Goal: Transaction & Acquisition: Purchase product/service

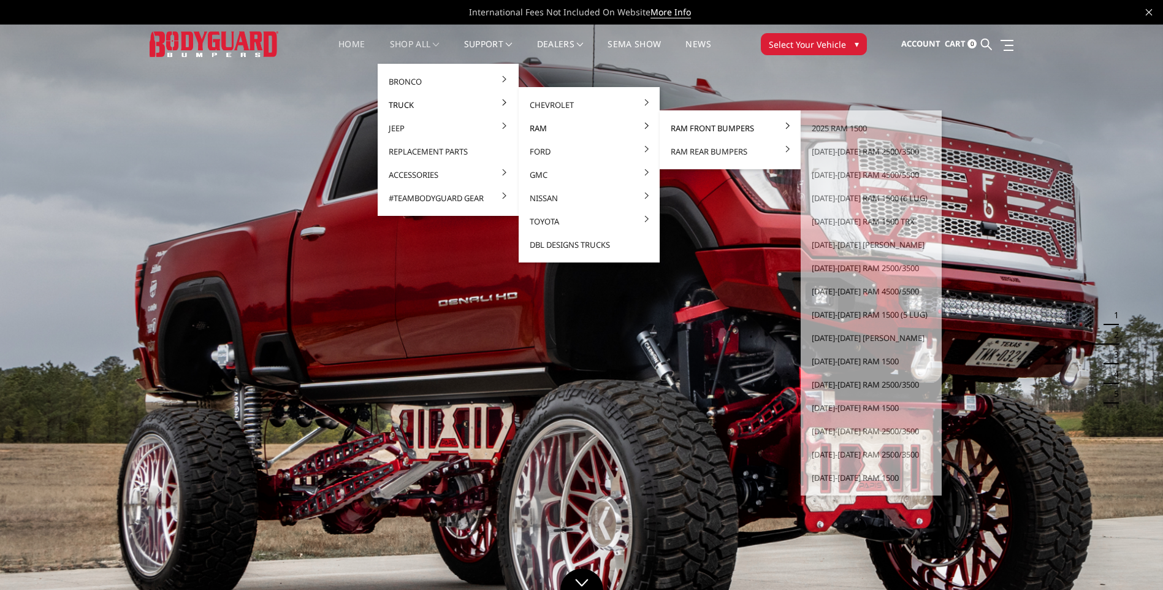
click at [715, 137] on link "Ram Front Bumpers" at bounding box center [730, 127] width 131 height 23
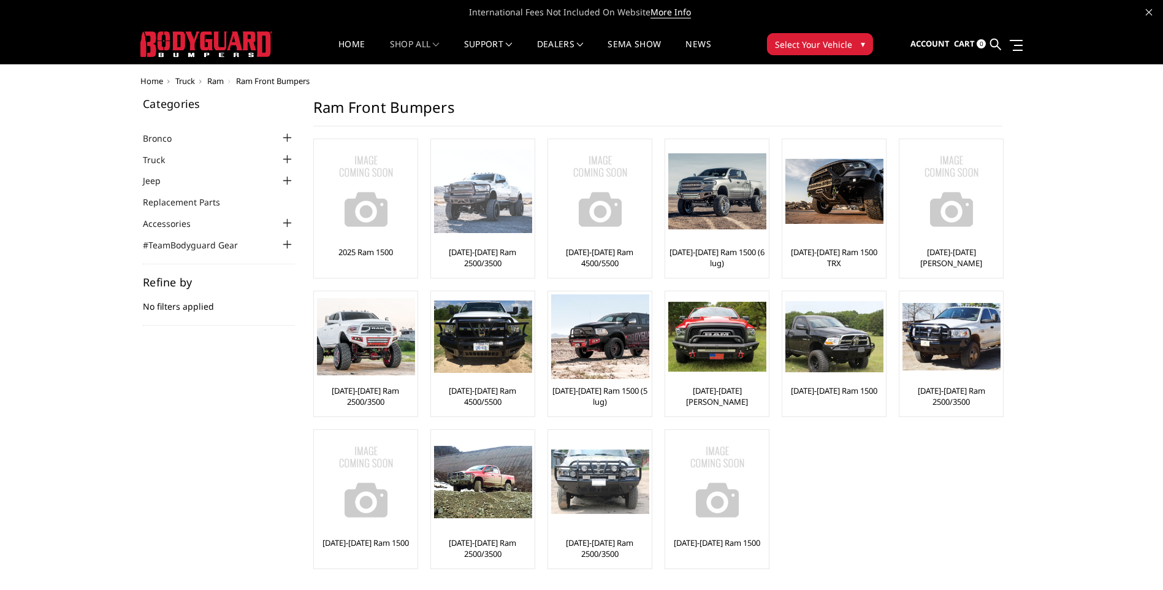
click at [506, 261] on link "[DATE]-[DATE] Ram 2500/3500" at bounding box center [482, 257] width 97 height 22
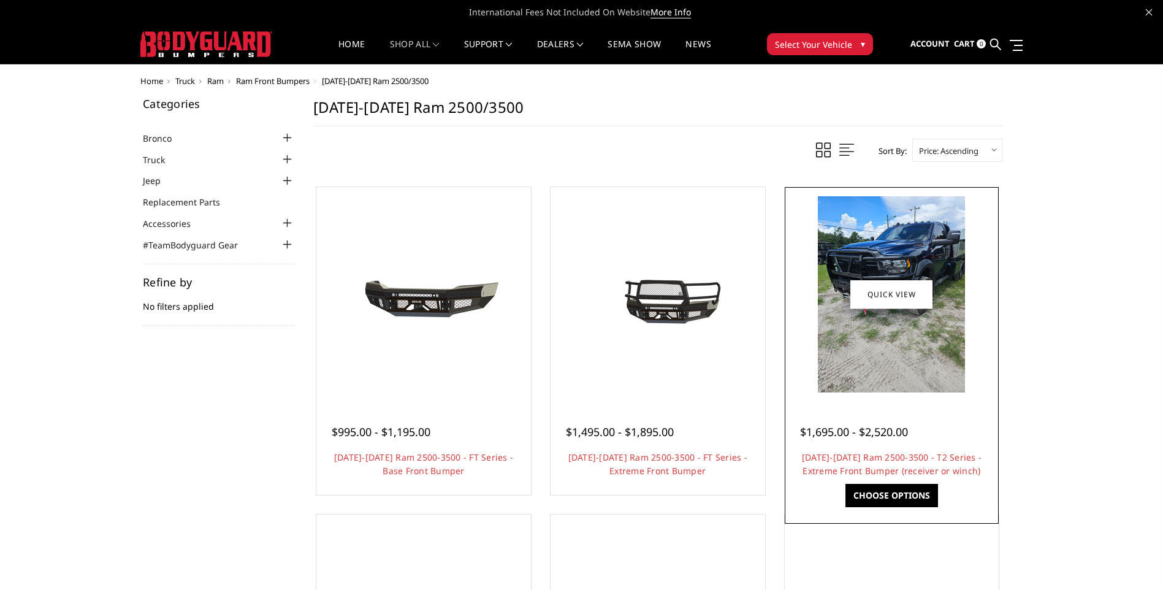
click at [919, 261] on img at bounding box center [891, 294] width 147 height 196
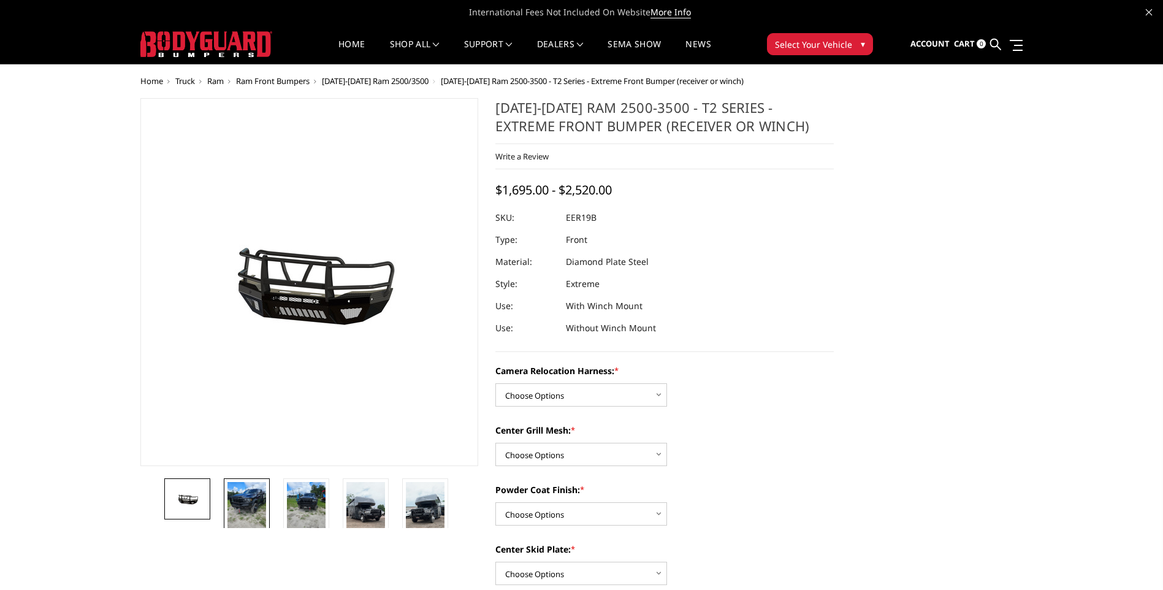
click at [242, 509] on img at bounding box center [246, 508] width 39 height 52
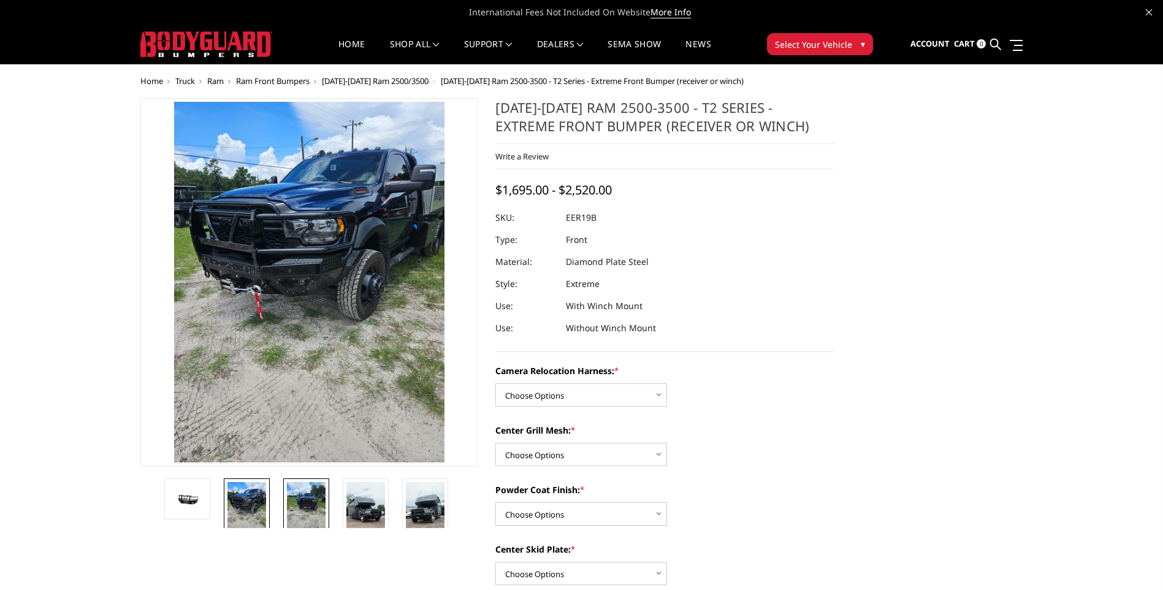
click at [305, 505] on img at bounding box center [306, 508] width 39 height 52
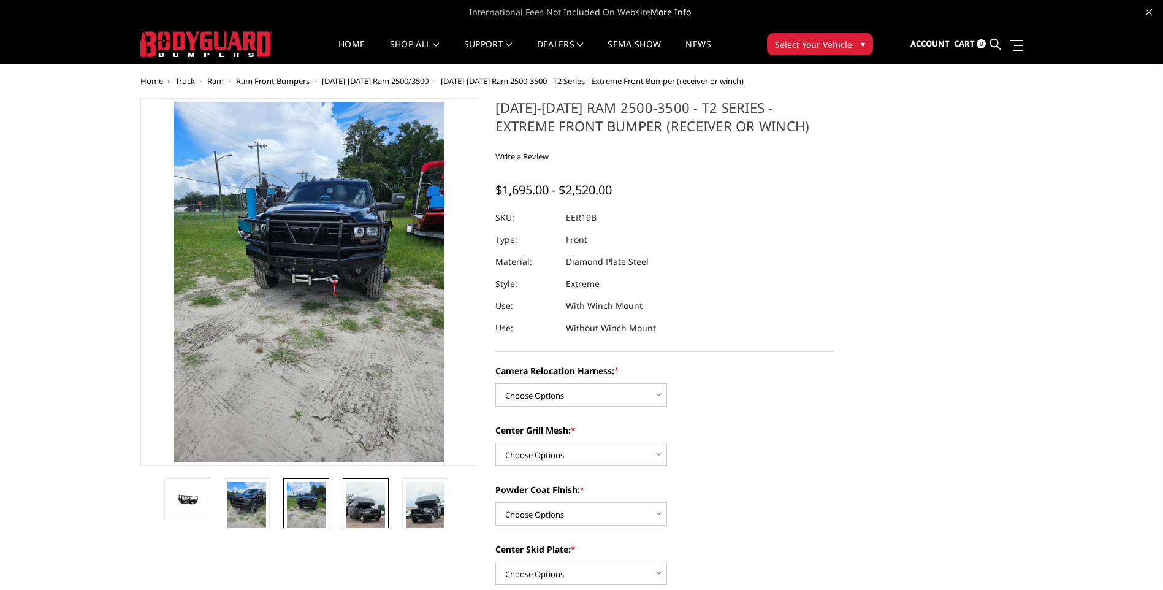
click at [366, 506] on img at bounding box center [365, 516] width 39 height 69
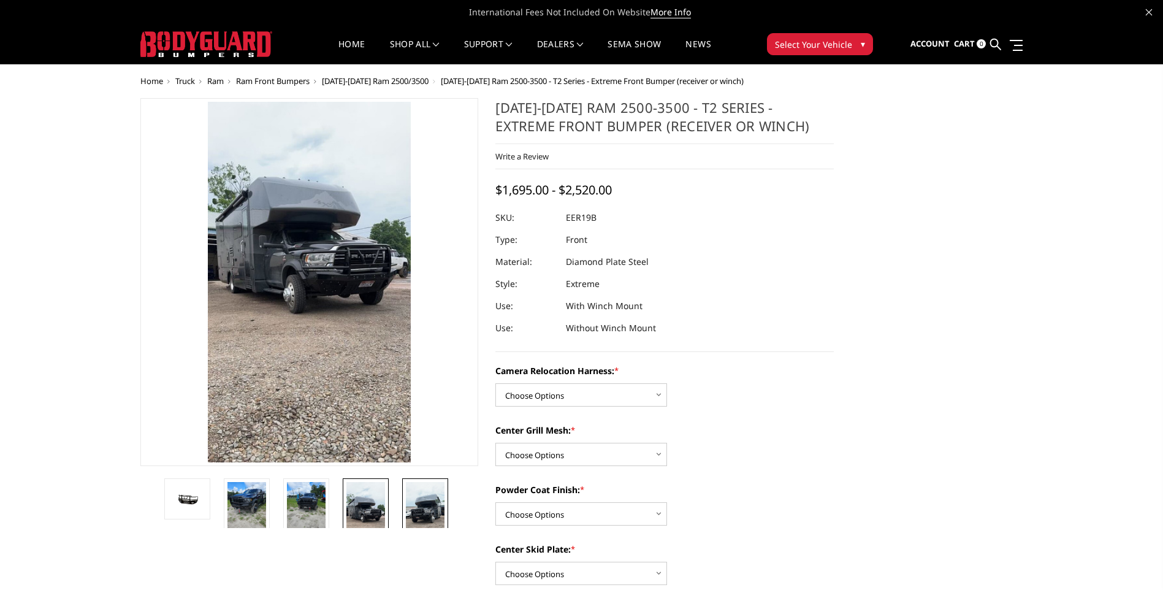
click at [432, 503] on img at bounding box center [425, 516] width 39 height 69
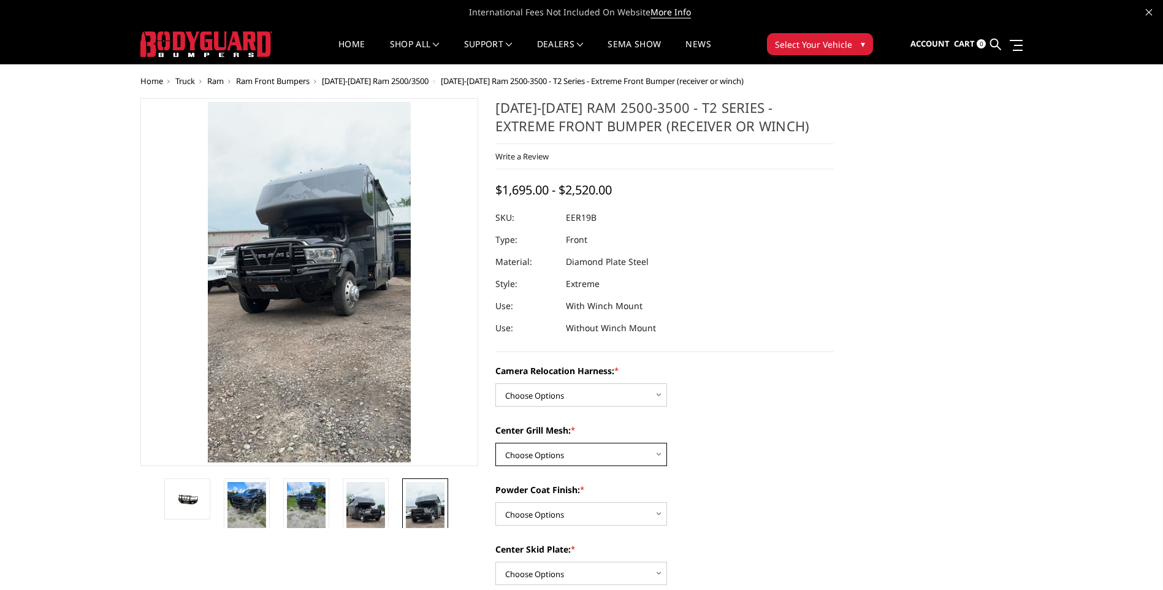
click at [524, 454] on select "Choose Options Without expanded metal With expanded metal" at bounding box center [581, 454] width 172 height 23
select select "3818"
click at [495, 443] on select "Choose Options Without expanded metal With expanded metal" at bounding box center [581, 454] width 172 height 23
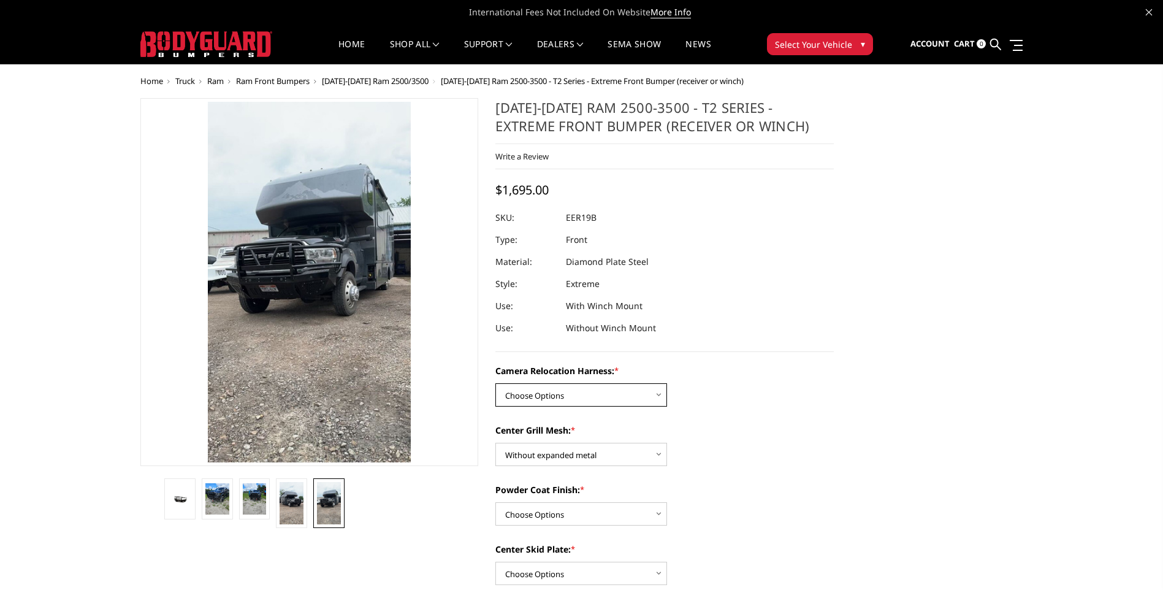
click at [552, 399] on select "Choose Options Without camera harness With camera harness" at bounding box center [581, 394] width 172 height 23
select select "3820"
click at [495, 383] on select "Choose Options Without camera harness With camera harness" at bounding box center [581, 394] width 172 height 23
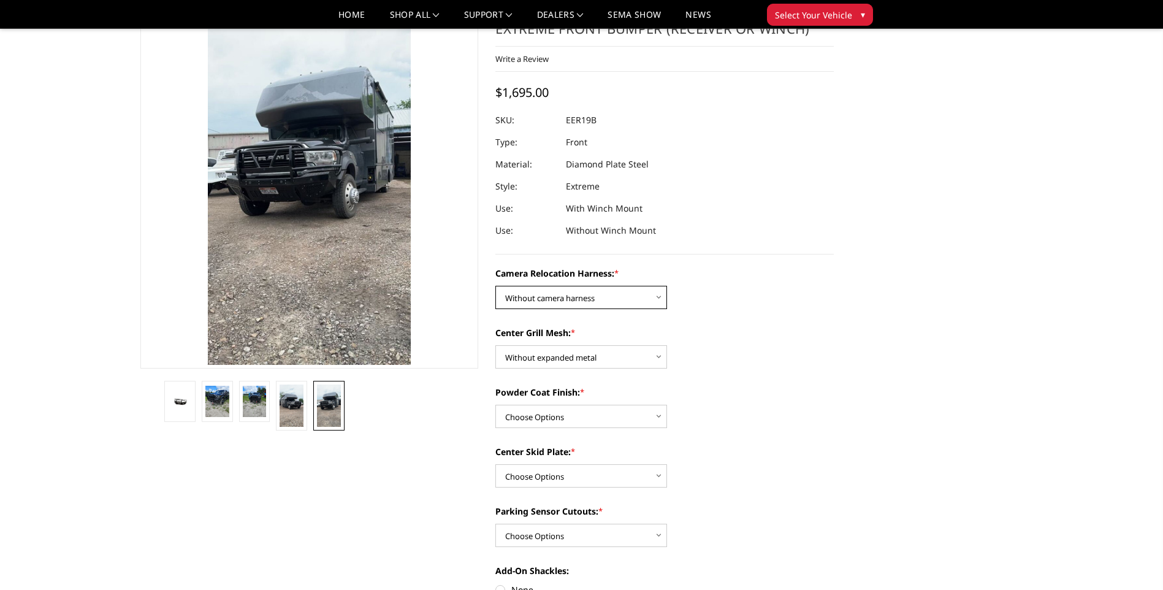
scroll to position [123, 0]
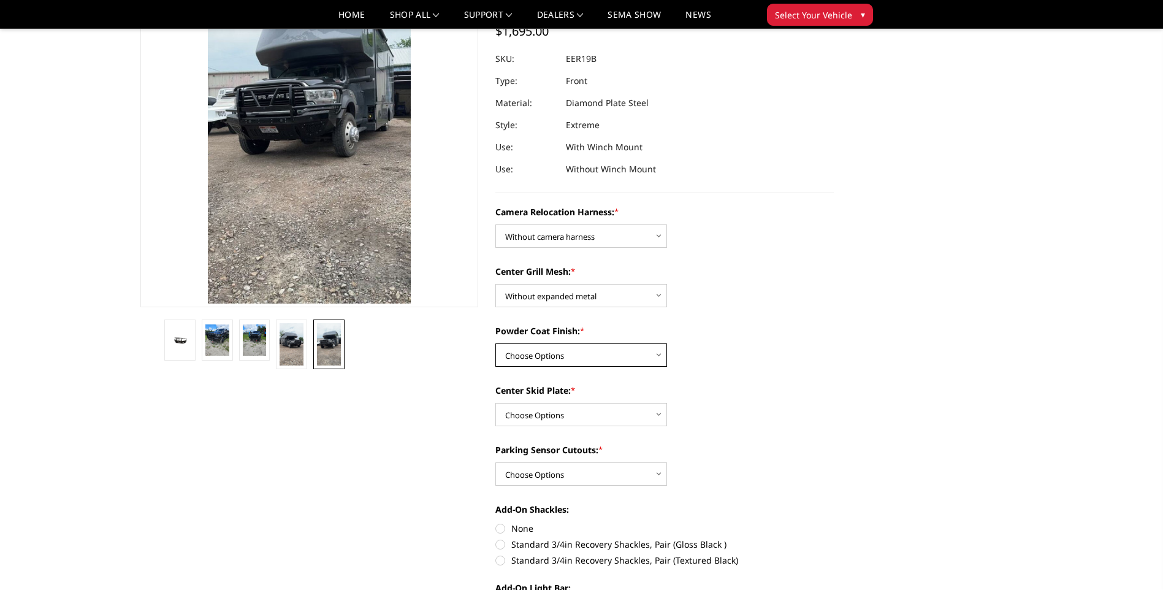
click at [630, 359] on select "Choose Options Textured Black Powder Coat Gloss Black Powder Coat Bare Metal" at bounding box center [581, 354] width 172 height 23
select select "3816"
click at [495, 343] on select "Choose Options Textured Black Powder Coat Gloss Black Powder Coat Bare Metal" at bounding box center [581, 354] width 172 height 23
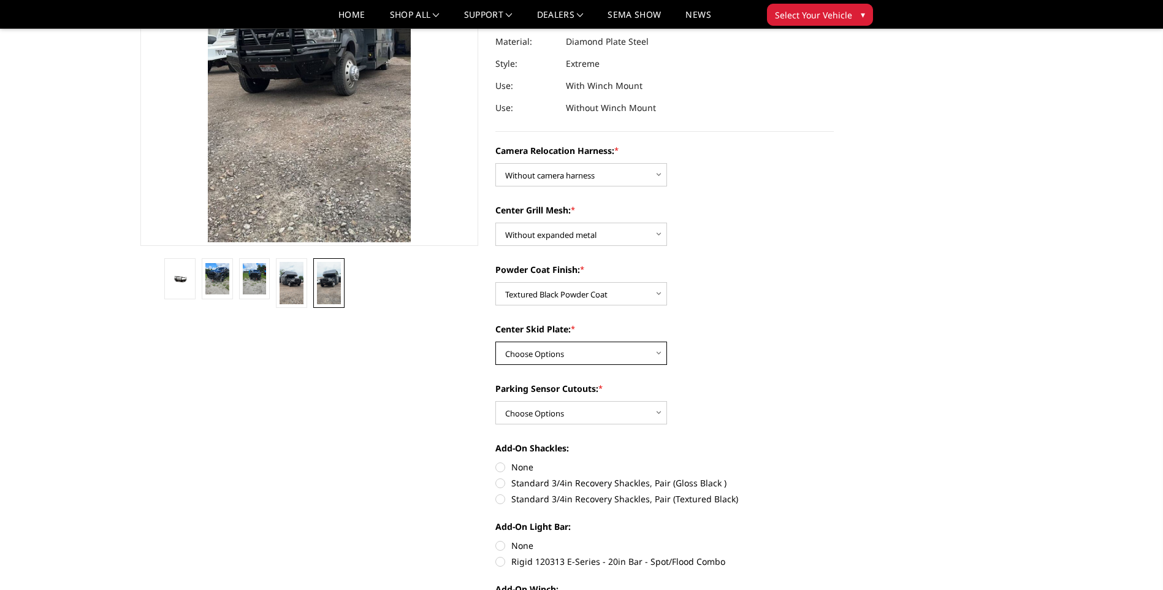
click at [614, 353] on select "Choose Options Winch Mount Skid Plate Standard Skid Plate (included) 2" Receive…" at bounding box center [581, 352] width 172 height 23
select select "3813"
click at [495, 341] on select "Choose Options Winch Mount Skid Plate Standard Skid Plate (included) 2" Receive…" at bounding box center [581, 352] width 172 height 23
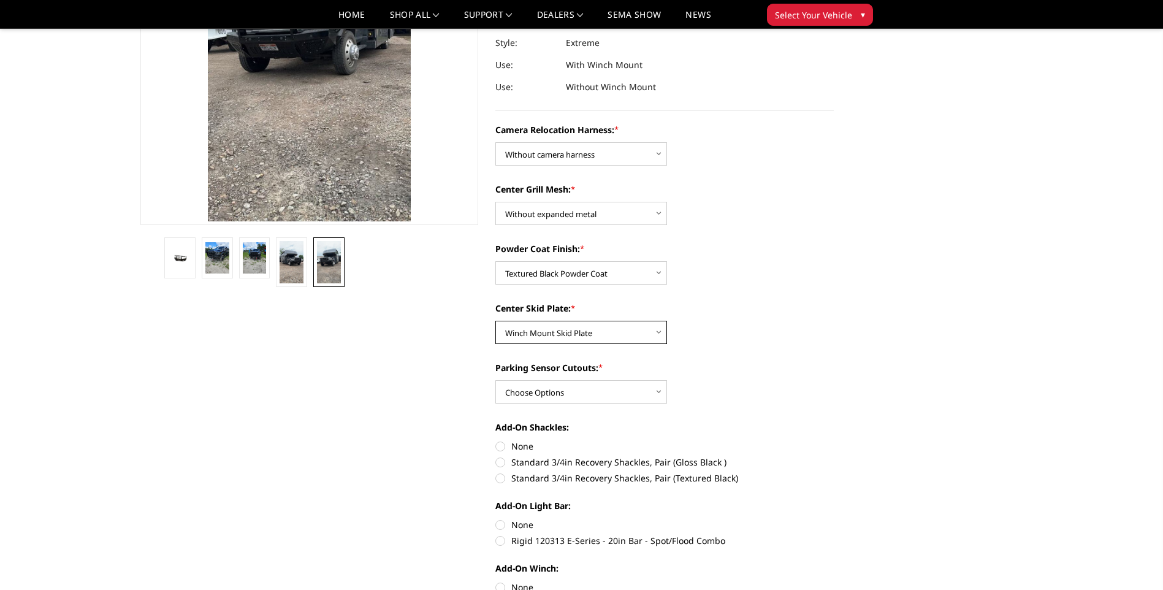
scroll to position [307, 0]
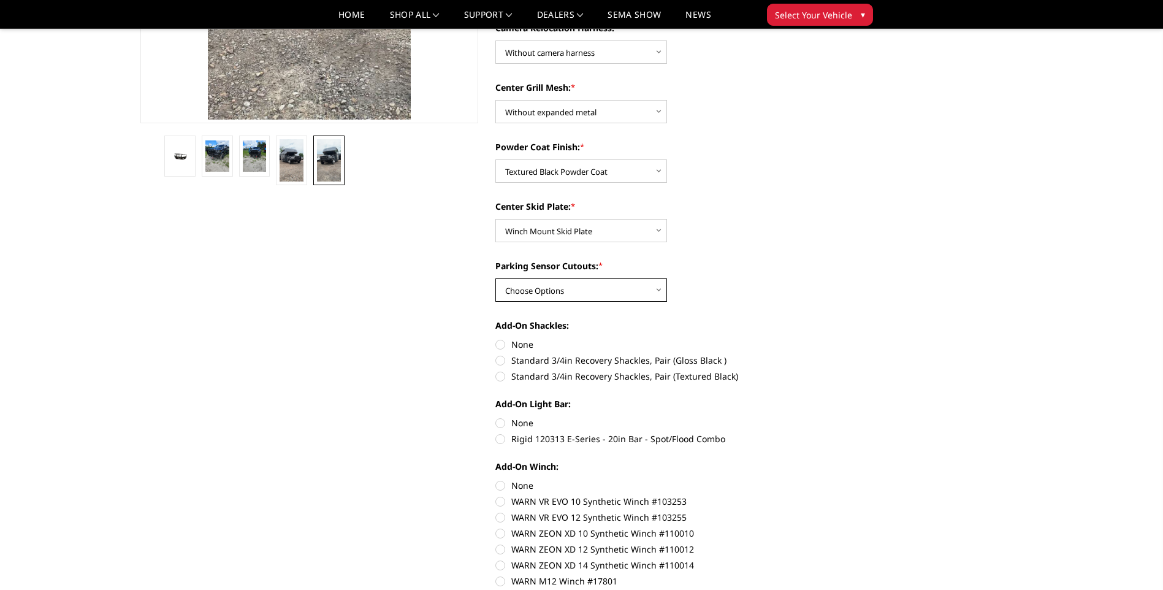
click at [593, 283] on select "Choose Options Yes - With Parking Sensor Cutouts" at bounding box center [581, 289] width 172 height 23
select select "3810"
click at [495, 278] on select "Choose Options Yes - With Parking Sensor Cutouts" at bounding box center [581, 289] width 172 height 23
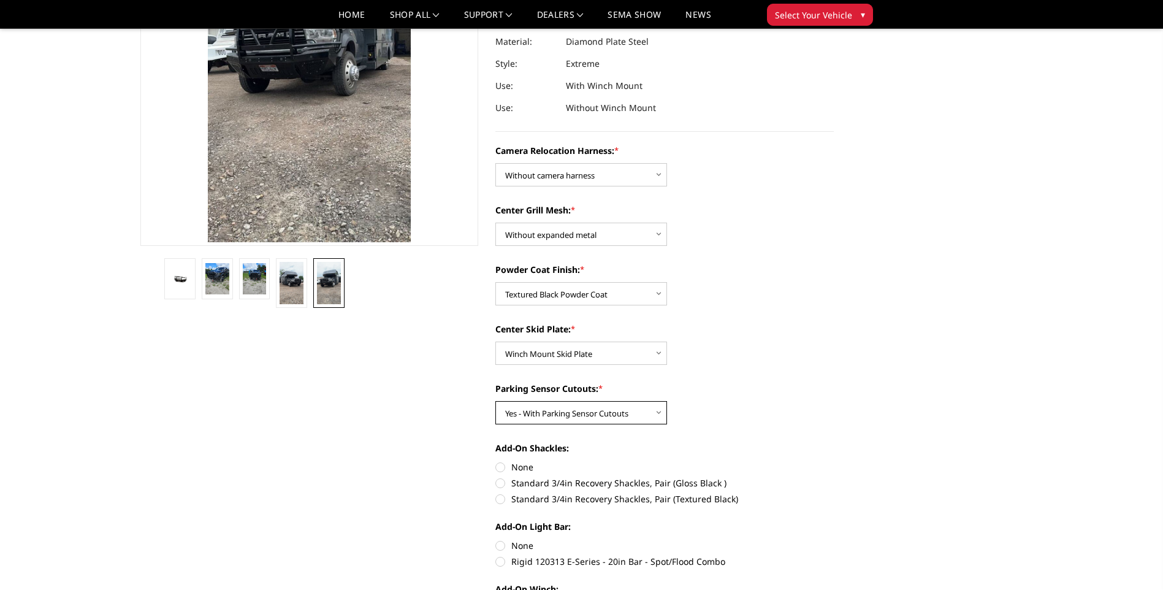
scroll to position [0, 0]
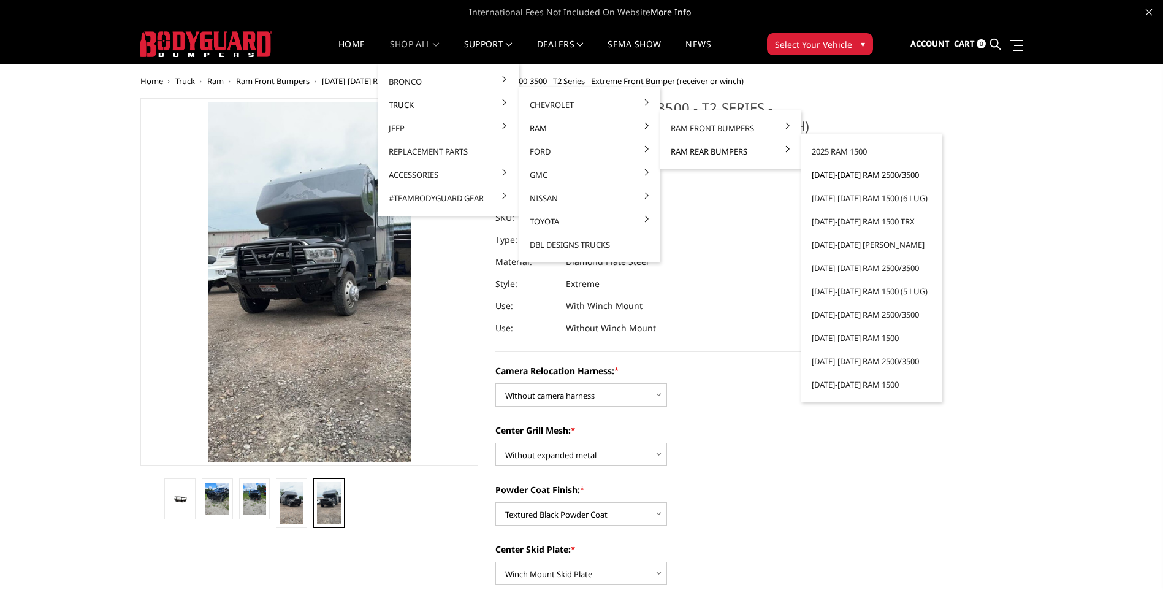
click at [856, 173] on link "[DATE]-[DATE] Ram 2500/3500" at bounding box center [871, 174] width 131 height 23
